Goal: Find specific page/section: Find specific page/section

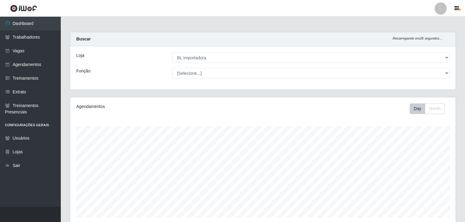
select select "259"
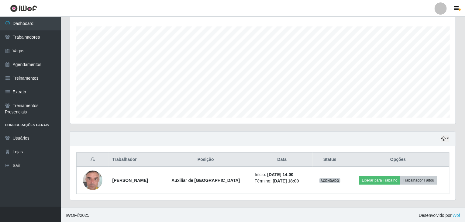
scroll to position [126, 386]
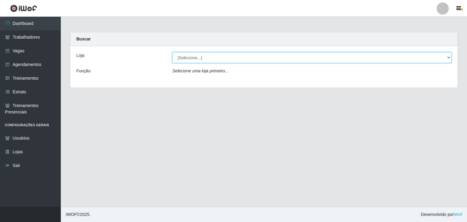
click at [449, 57] on select "[Selecione...] BL Importadora" at bounding box center [311, 57] width 279 height 11
select select "259"
click at [172, 52] on select "[Selecione...] BL Importadora" at bounding box center [311, 57] width 279 height 11
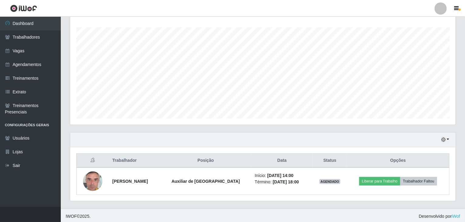
scroll to position [100, 0]
